Goal: Download file/media

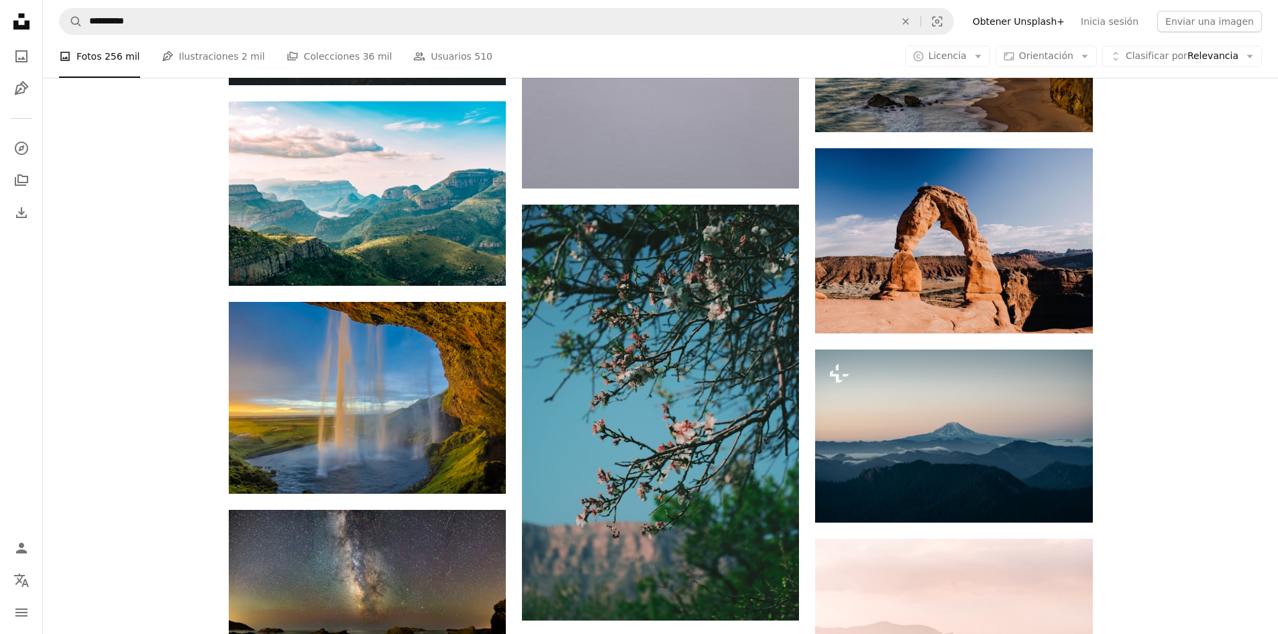
scroll to position [59933, 0]
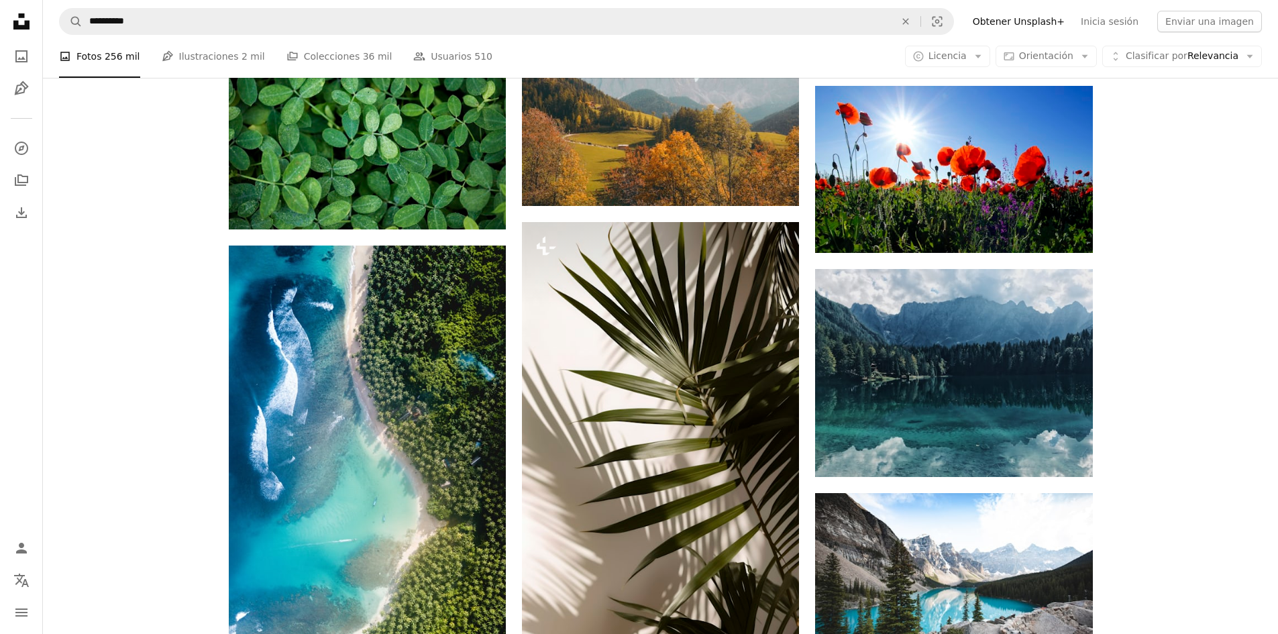
scroll to position [66171, 0]
